Goal: Use online tool/utility: Use online tool/utility

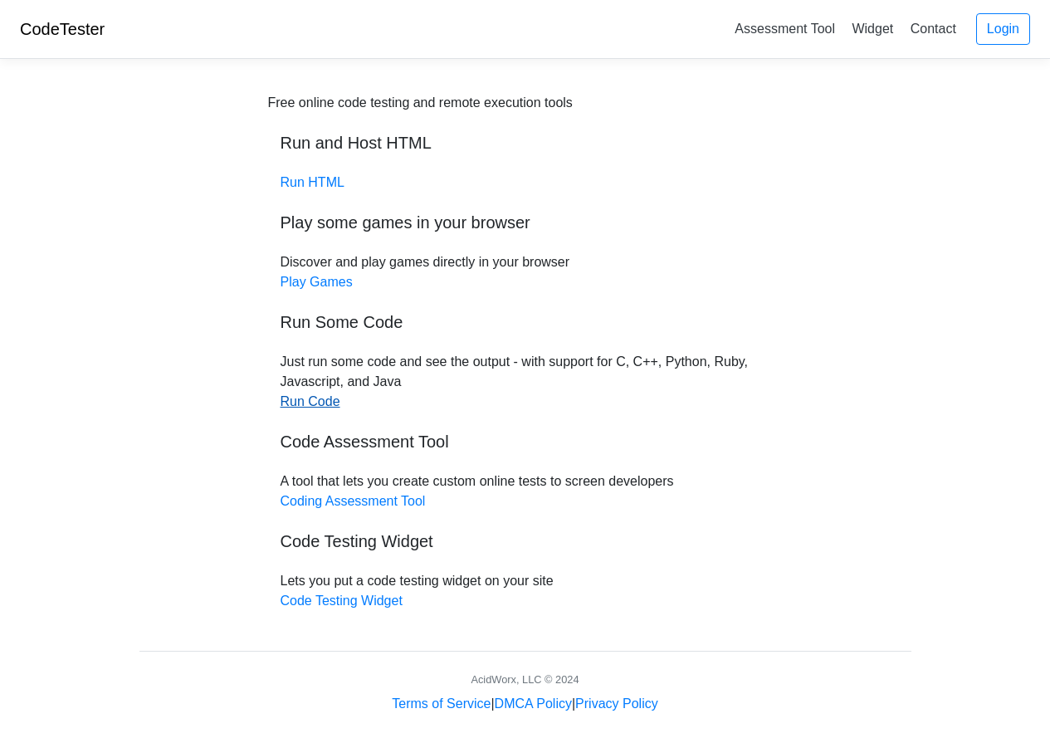
click at [316, 402] on link "Run Code" at bounding box center [310, 401] width 60 height 14
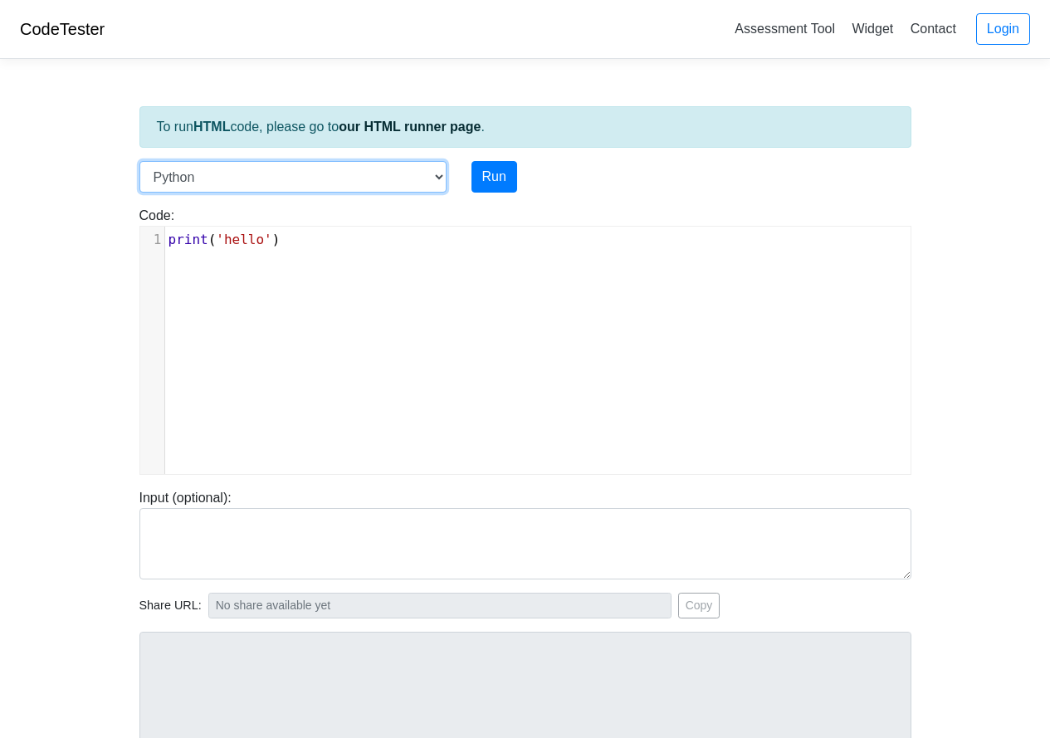
click at [441, 175] on select "C C++ Go Java Javascript Python Ruby" at bounding box center [292, 177] width 307 height 32
select select "c"
click at [139, 161] on select "C C++ Go Java Javascript Python Ruby" at bounding box center [292, 177] width 307 height 32
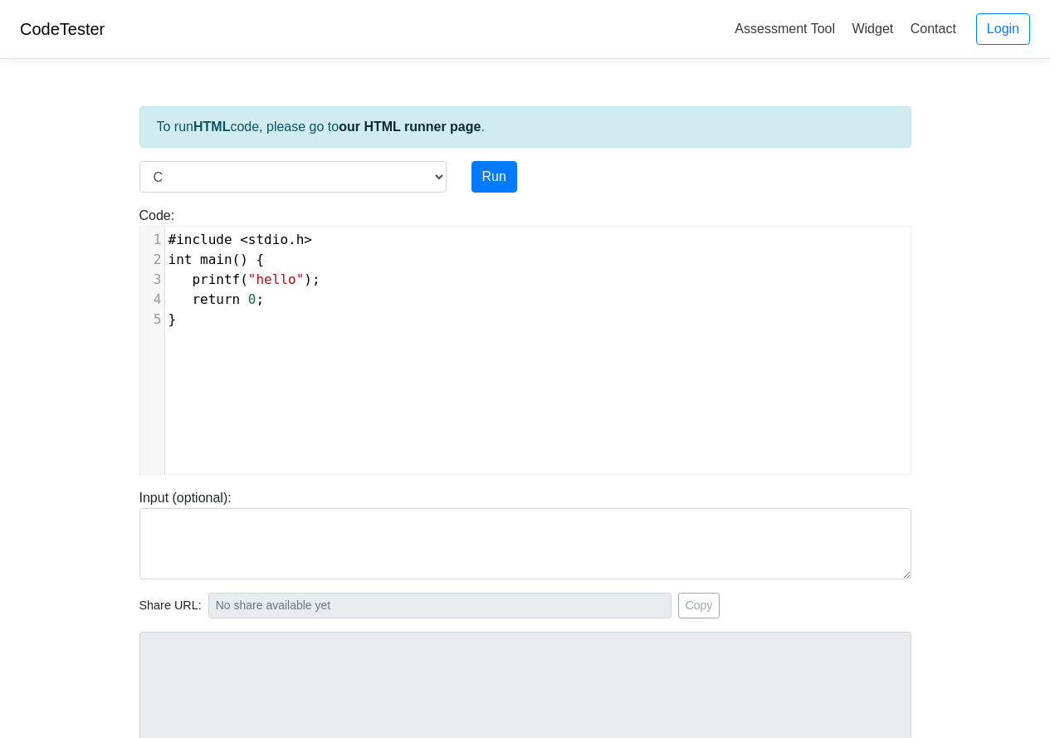
scroll to position [7, 0]
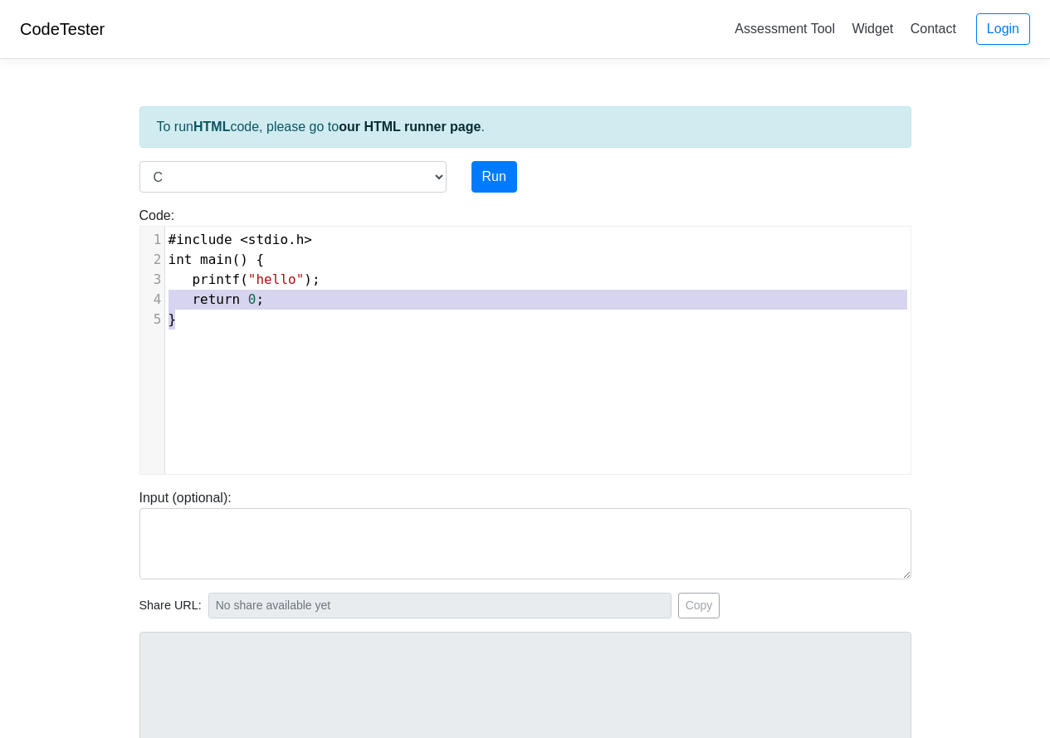
type textarea "#include <stdio.h> int main() { printf("hello"); return 0; }"
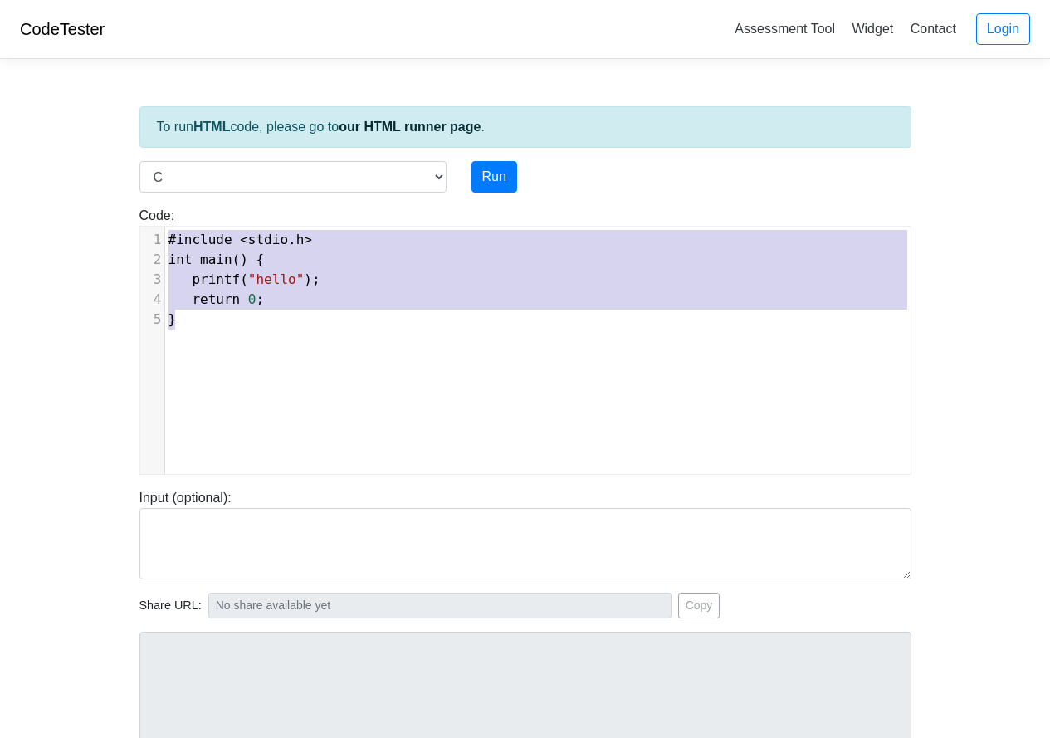
drag, startPoint x: 206, startPoint y: 325, endPoint x: 165, endPoint y: 232, distance: 102.2
click at [165, 232] on div "1 #include < stdio . h > 2 int main () { 3 printf ( "hello" ); 4 return 0 ; 5 }" at bounding box center [544, 280] width 758 height 100
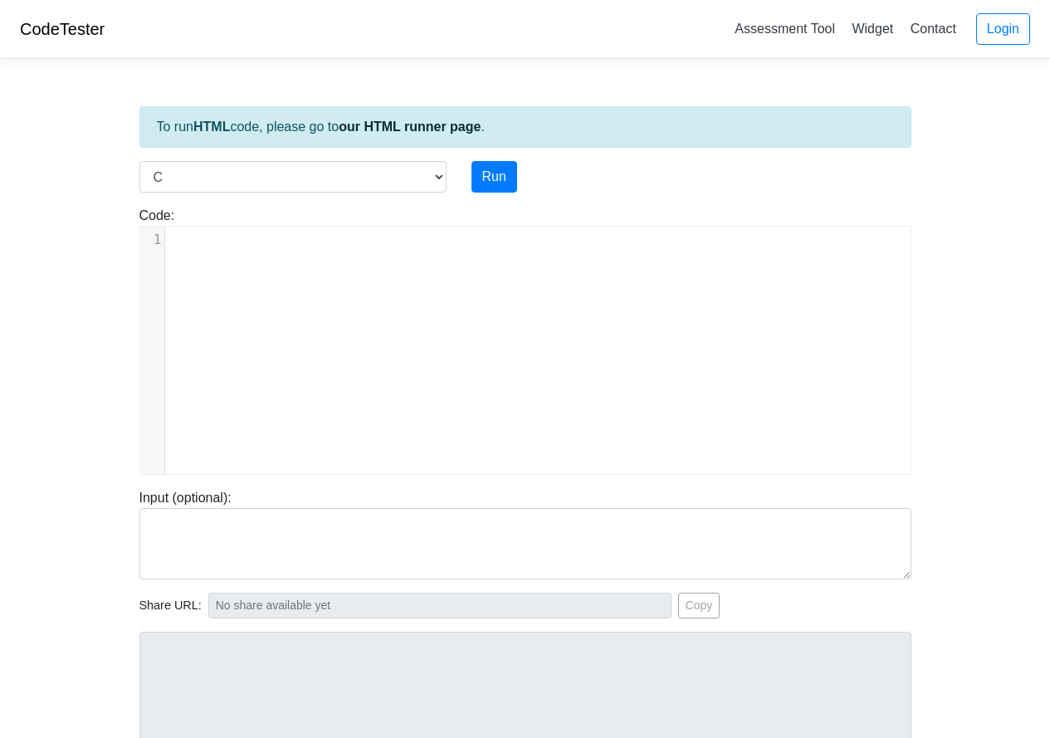
type textarea "​"
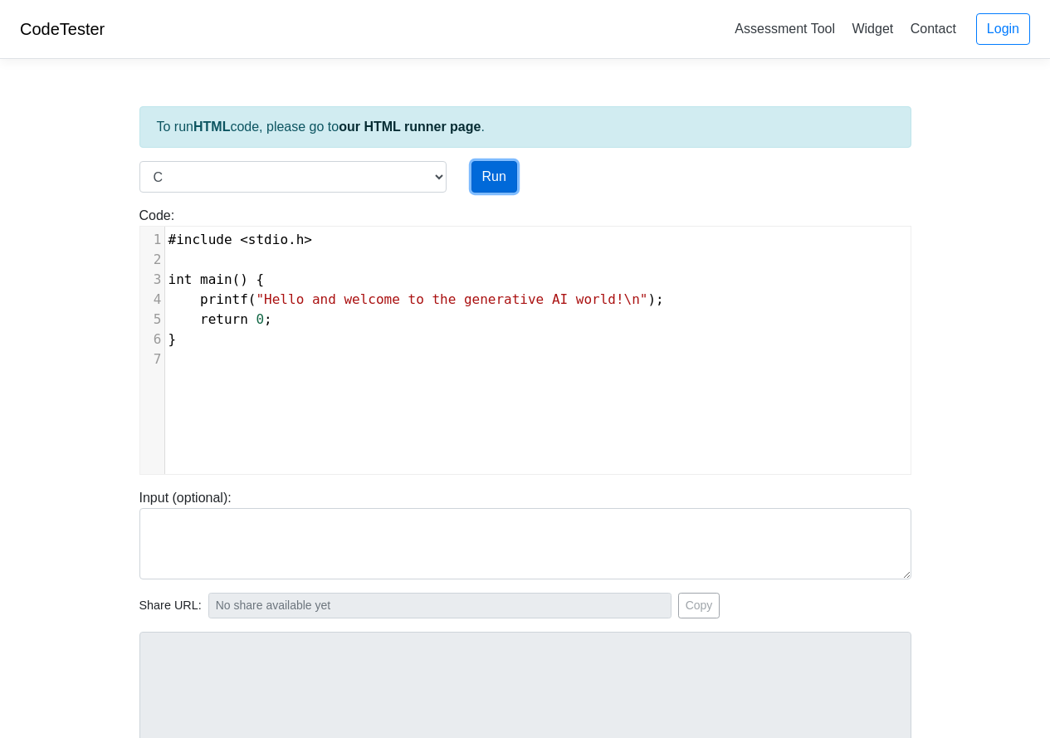
click at [499, 174] on button "Run" at bounding box center [494, 177] width 46 height 32
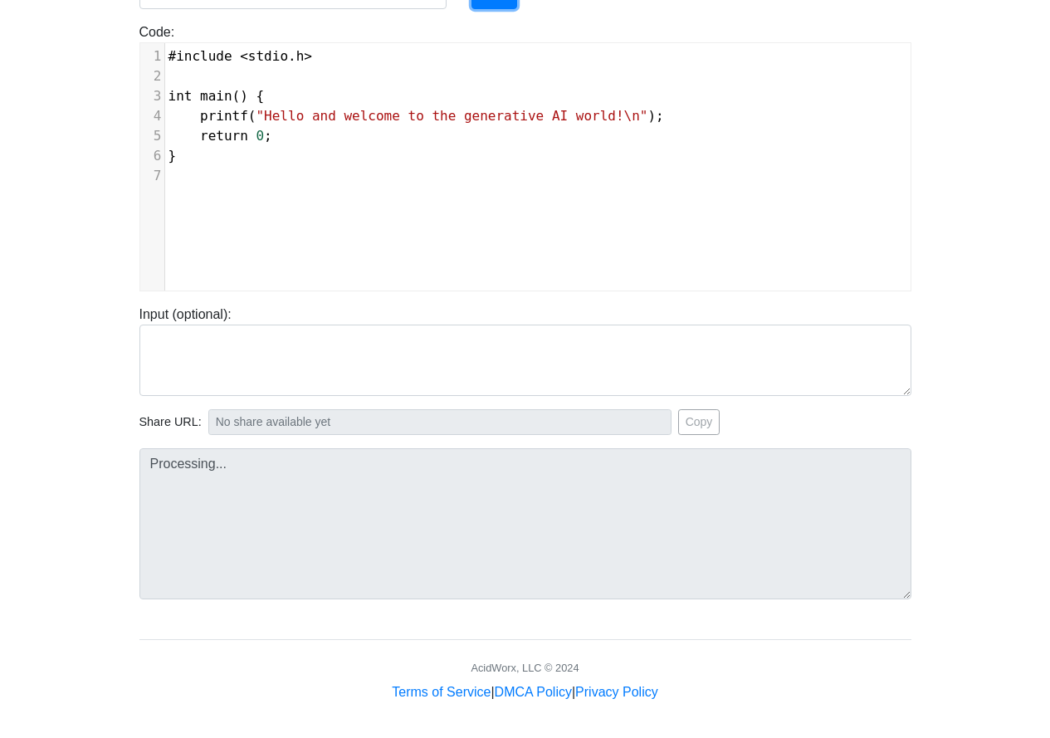
scroll to position [188, 0]
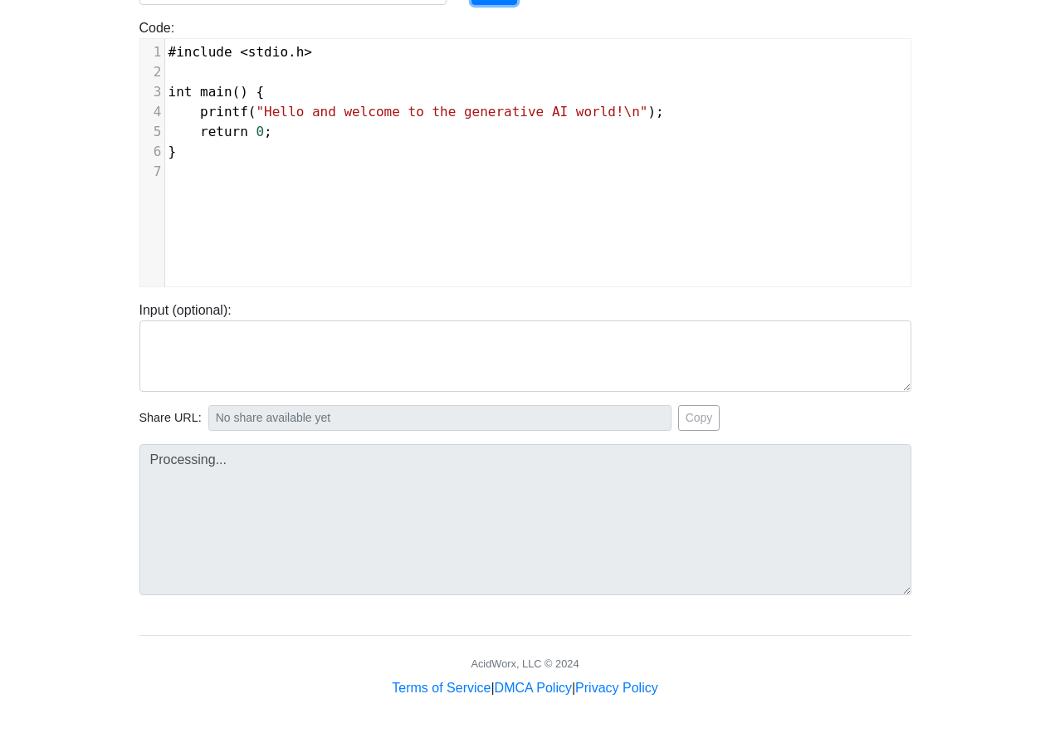
type input "[URL][DOMAIN_NAME]"
type textarea "Stdout: Hello and welcome to the generative AI world!"
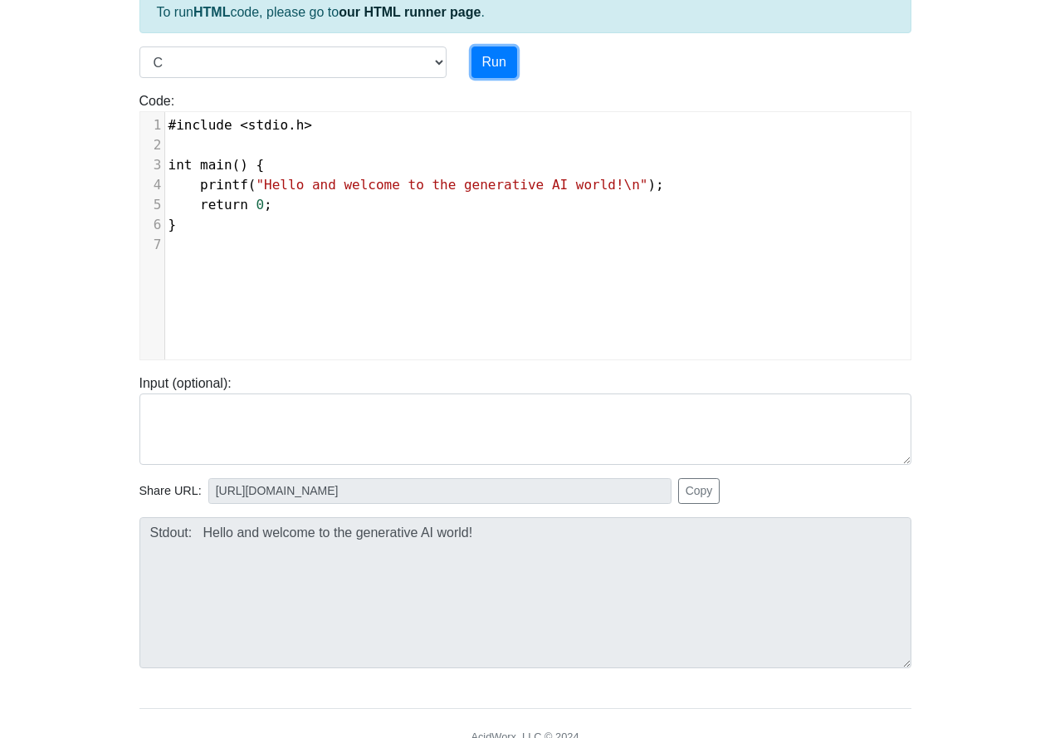
scroll to position [0, 0]
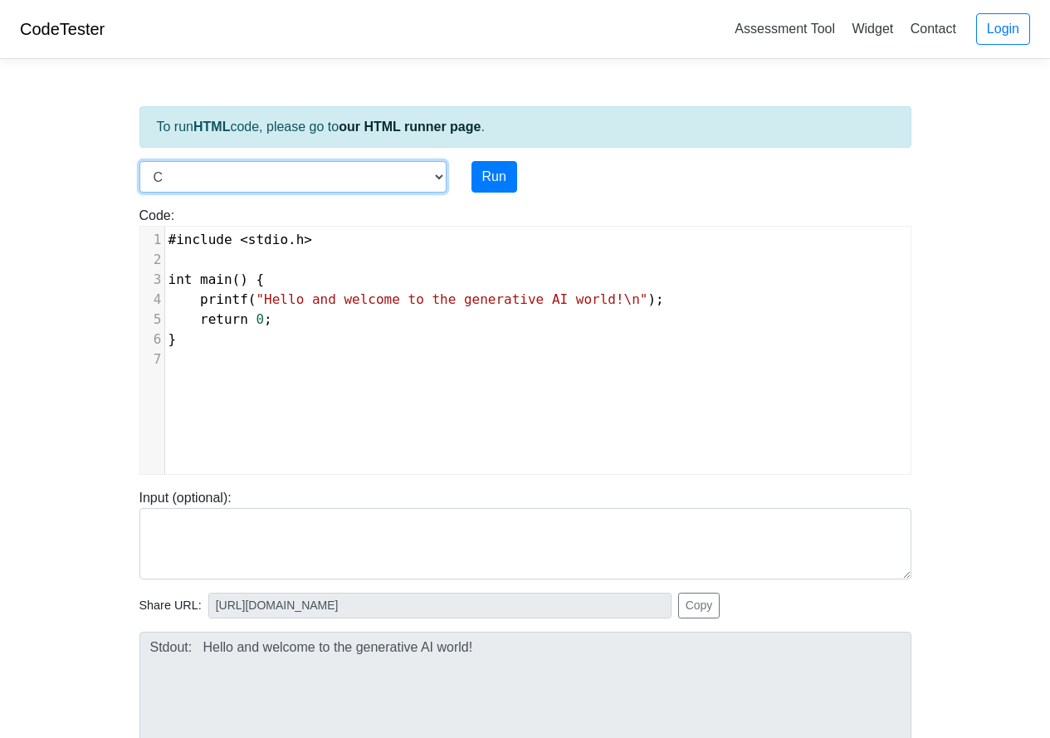
click at [230, 179] on select "C C++ Go Java Javascript Python Ruby" at bounding box center [292, 177] width 307 height 32
click at [780, 244] on pre "#include < stdio . h >" at bounding box center [544, 240] width 758 height 20
click at [51, 32] on link "CodeTester" at bounding box center [62, 29] width 85 height 18
